Goal: Use online tool/utility: Utilize a website feature to perform a specific function

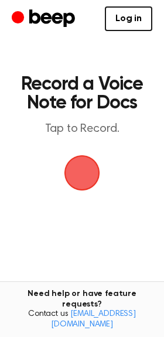
click at [84, 174] on span "button" at bounding box center [83, 173] width 36 height 36
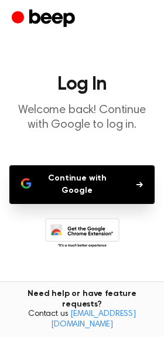
click at [72, 185] on button "Continue with Google" at bounding box center [82, 184] width 146 height 39
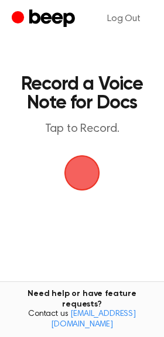
click at [84, 175] on span "button" at bounding box center [82, 173] width 33 height 33
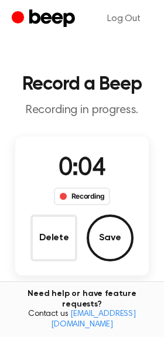
click at [108, 240] on button "Save" at bounding box center [110, 238] width 47 height 47
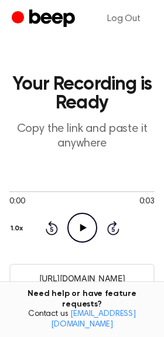
click at [78, 226] on icon "Play Audio" at bounding box center [82, 228] width 30 height 30
